Goal: Download file/media

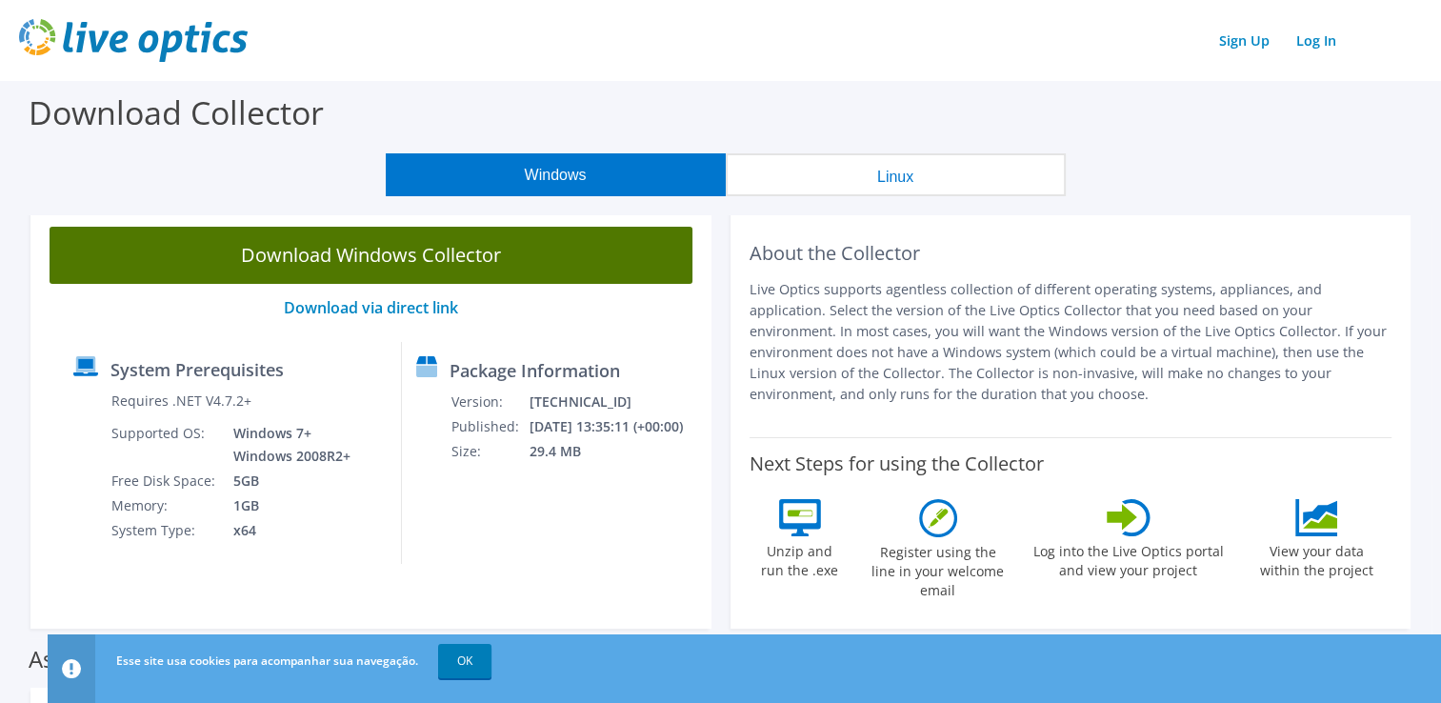
click at [503, 255] on link "Download Windows Collector" at bounding box center [371, 255] width 643 height 57
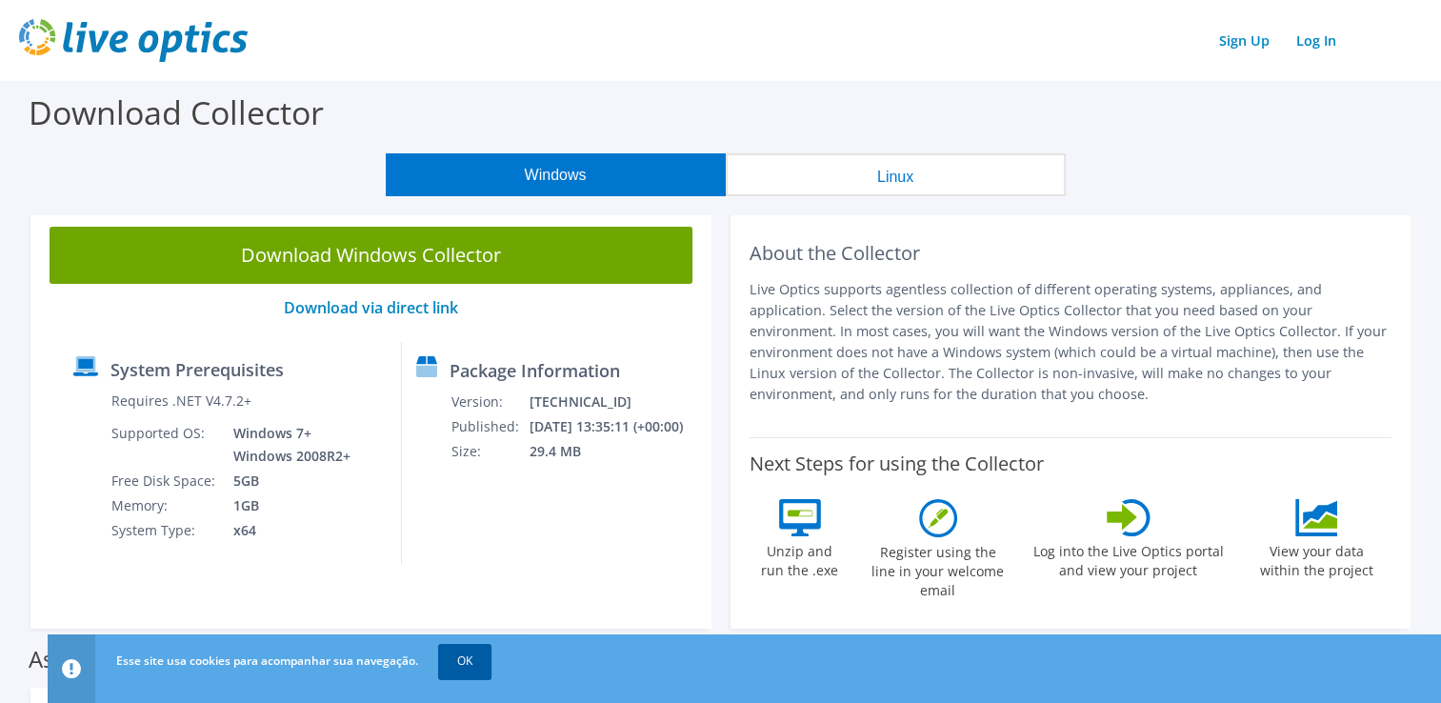
click at [468, 653] on link "OK" at bounding box center [464, 661] width 53 height 34
